Goal: Information Seeking & Learning: Learn about a topic

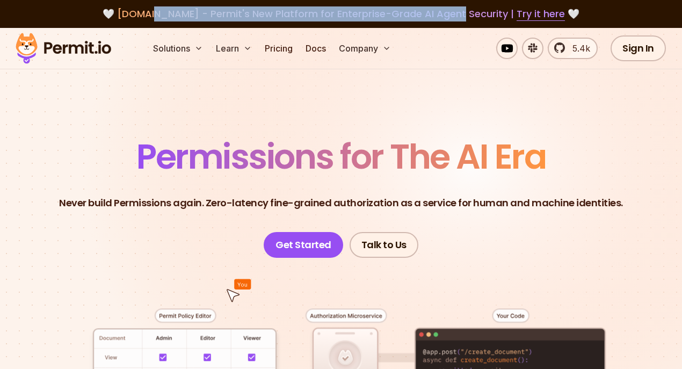
click at [456, 16] on span "[DOMAIN_NAME] - Permit's New Platform for Enterprise-Grade AI Agent Security | …" at bounding box center [341, 13] width 448 height 13
drag, startPoint x: 485, startPoint y: 12, endPoint x: 68, endPoint y: 5, distance: 416.9
click at [71, 5] on div "🤍 [DOMAIN_NAME] - Permit's New Platform for Enterprise-Grade AI Agent Security …" at bounding box center [341, 14] width 682 height 28
click at [61, 8] on div "🤍 [DOMAIN_NAME] - Permit's New Platform for Enterprise-Grade AI Agent Security …" at bounding box center [341, 13] width 631 height 15
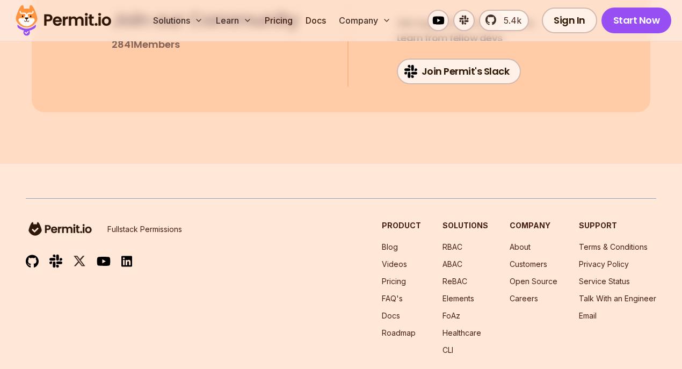
scroll to position [5821, 0]
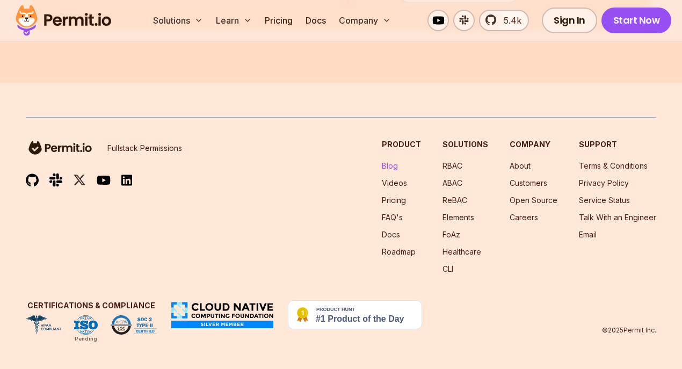
click at [398, 165] on link "Blog" at bounding box center [390, 165] width 16 height 9
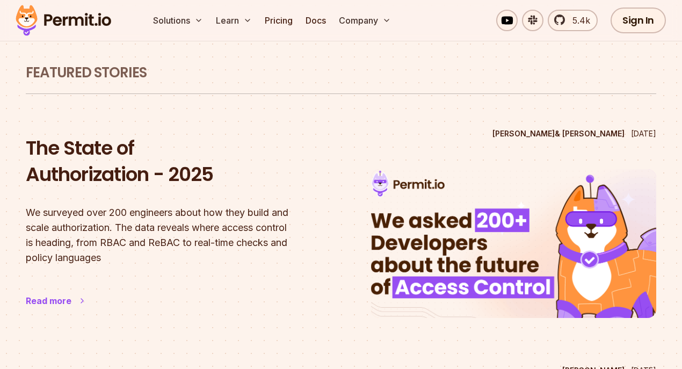
scroll to position [60, 0]
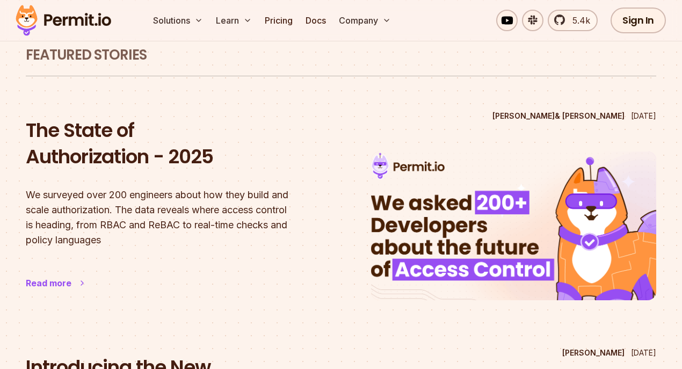
click at [41, 280] on div "Read more" at bounding box center [49, 283] width 46 height 13
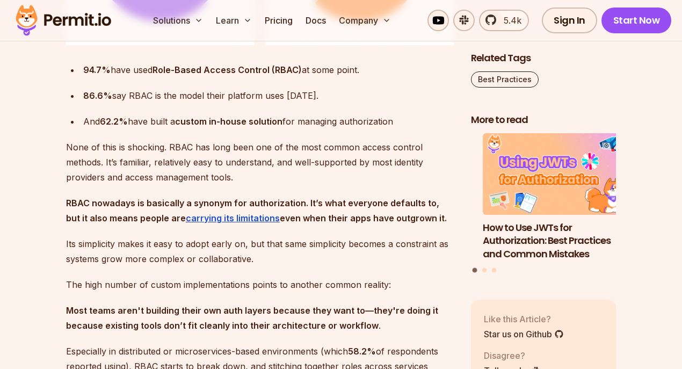
scroll to position [1194, 0]
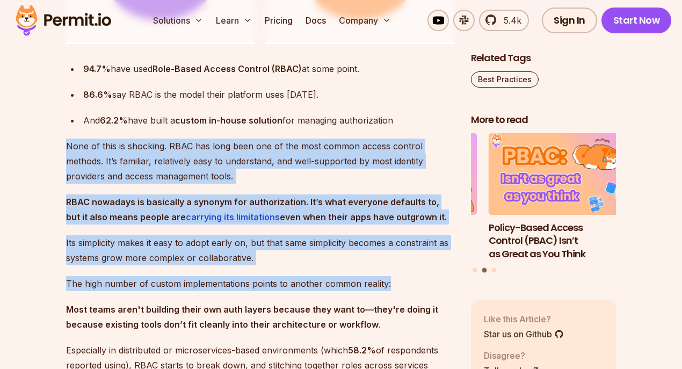
drag, startPoint x: 55, startPoint y: 142, endPoint x: 425, endPoint y: 282, distance: 396.3
click at [425, 282] on p "The high number of custom implementations points to another common reality:" at bounding box center [260, 283] width 388 height 15
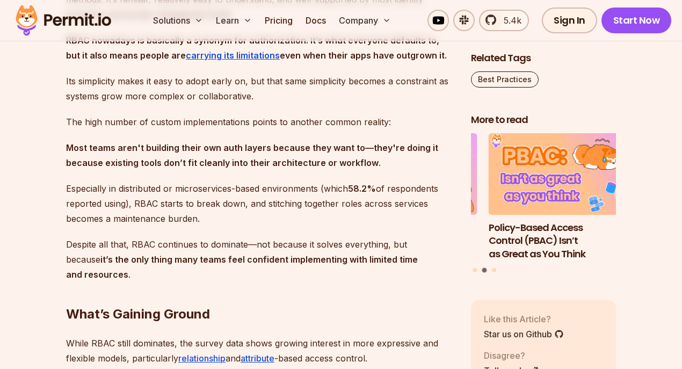
scroll to position [1373, 0]
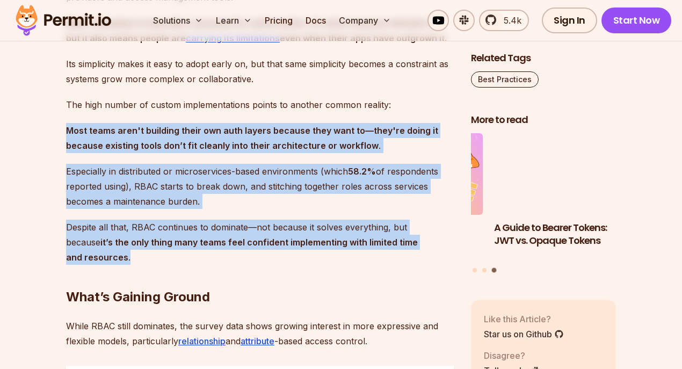
drag, startPoint x: 67, startPoint y: 135, endPoint x: 441, endPoint y: 248, distance: 390.9
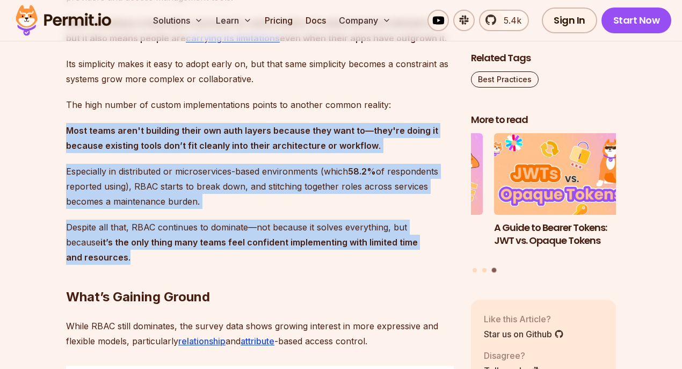
click at [359, 244] on strong "it’s the only thing many teams feel confident implementing with limited time an…" at bounding box center [242, 250] width 352 height 26
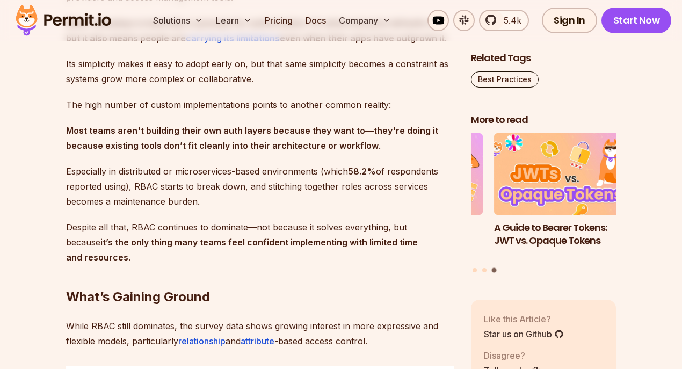
click at [237, 252] on h2 "What’s Gaining Ground" at bounding box center [260, 276] width 388 height 60
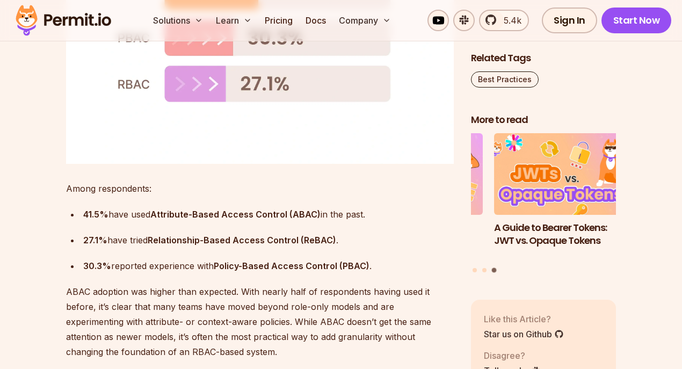
scroll to position [1910, 0]
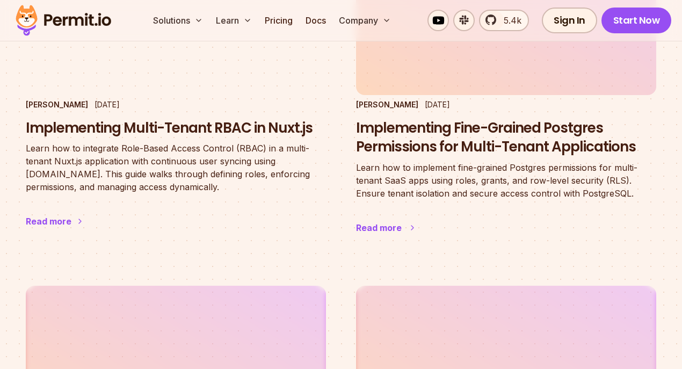
scroll to position [2595, 0]
